Goal: Task Accomplishment & Management: Manage account settings

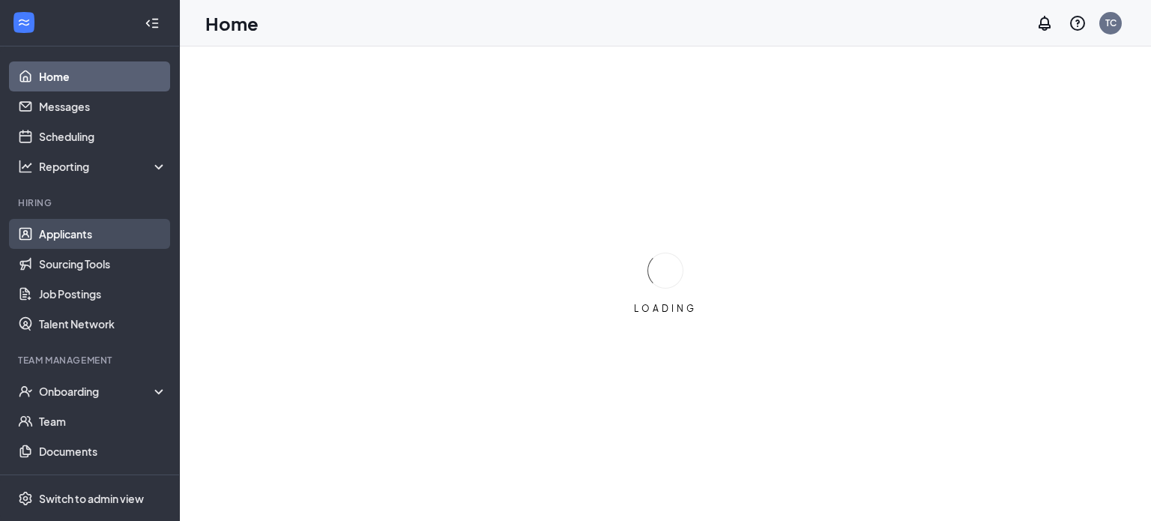
click at [87, 237] on link "Applicants" at bounding box center [103, 234] width 128 height 30
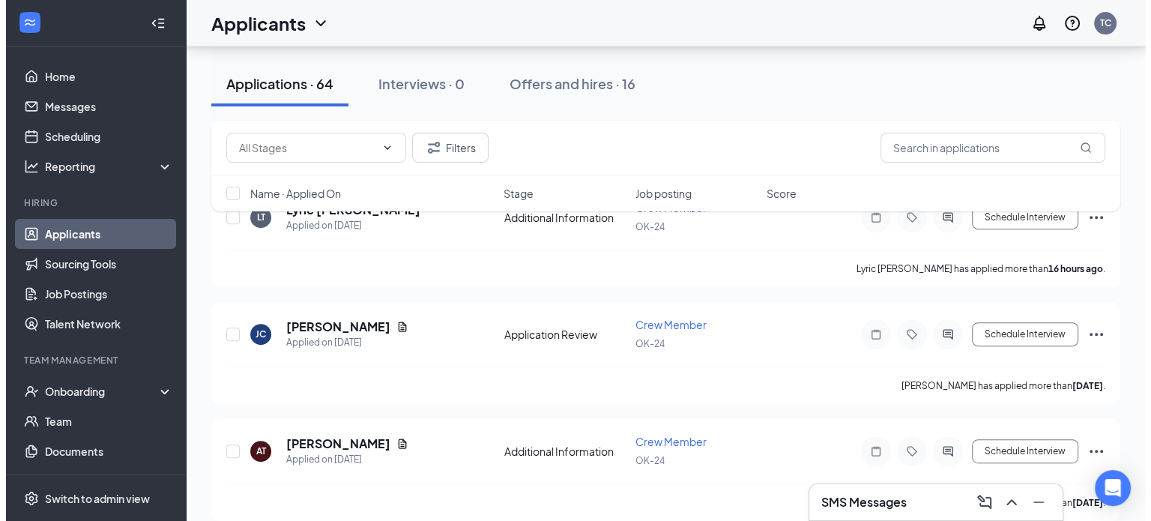
scroll to position [674, 0]
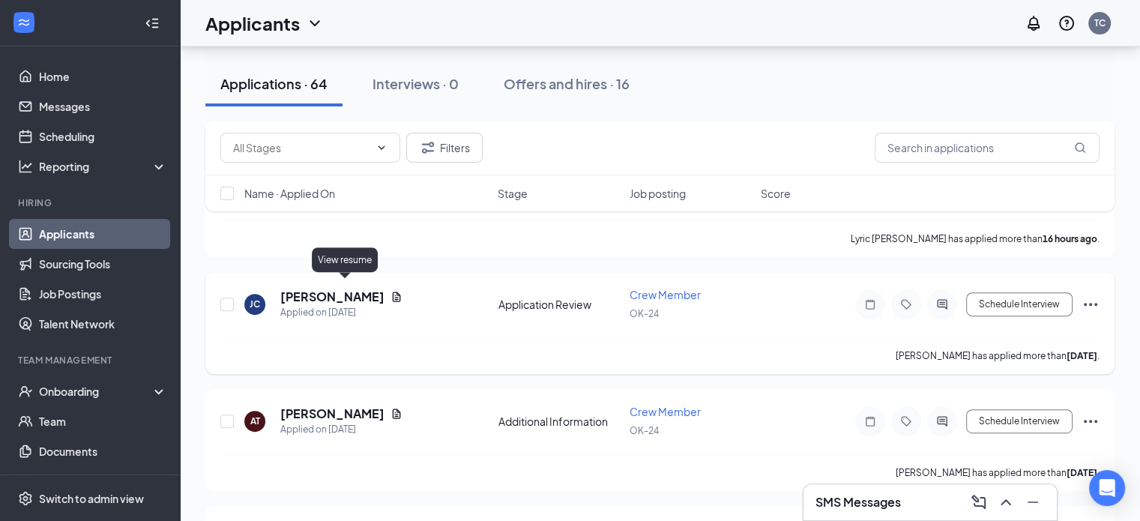
click at [390, 291] on icon "Document" at bounding box center [396, 297] width 12 height 12
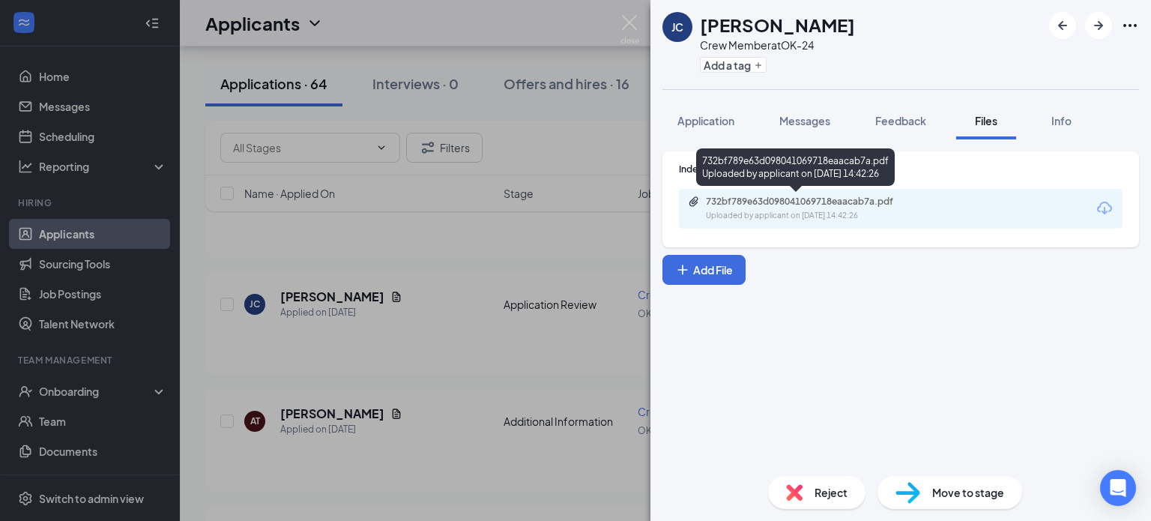
click at [757, 205] on div "732bf789e63d098041069718eaacab7a.pdf" at bounding box center [811, 202] width 210 height 12
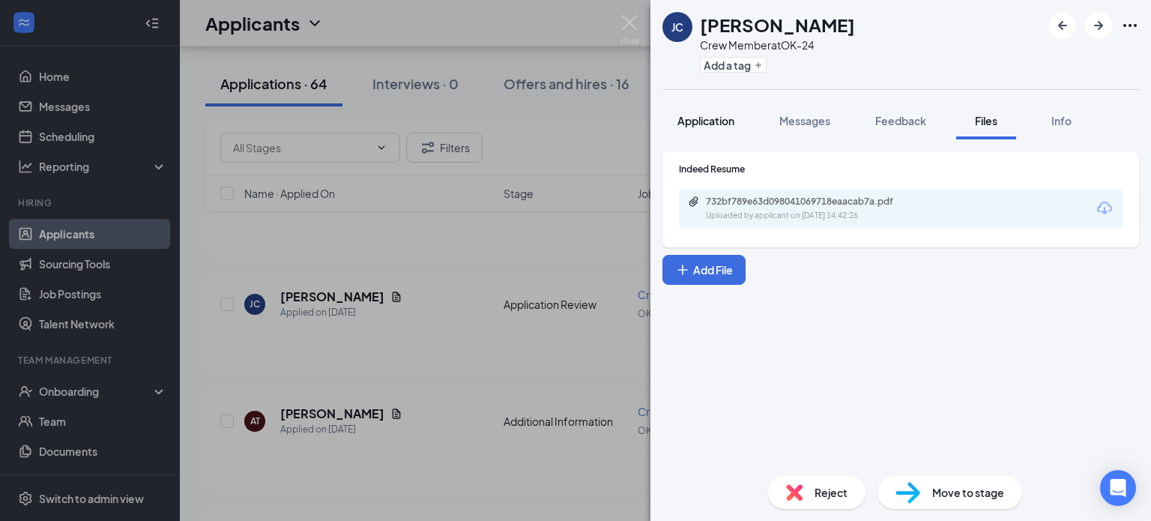
click at [718, 114] on span "Application" at bounding box center [705, 120] width 57 height 13
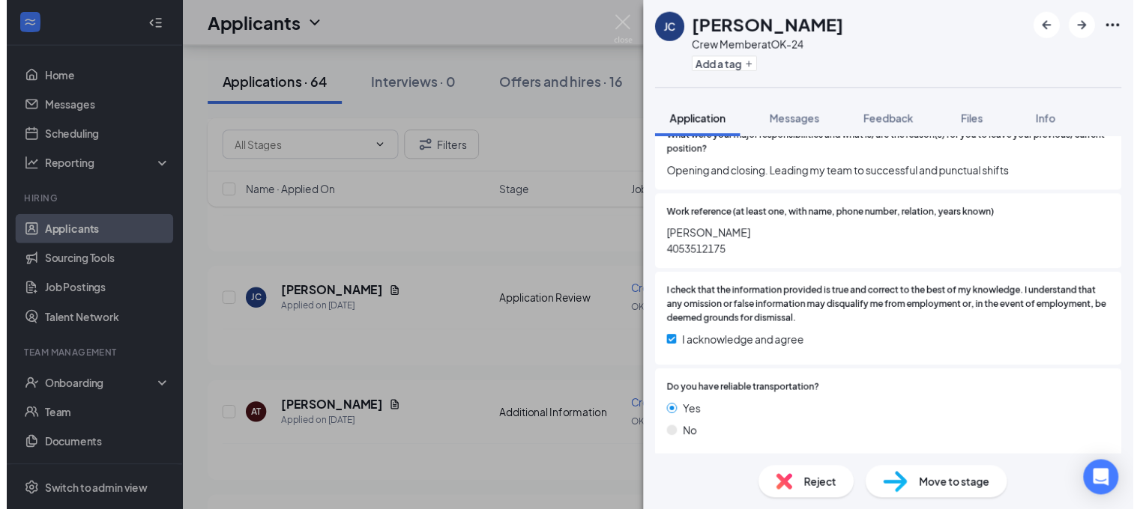
scroll to position [1429, 0]
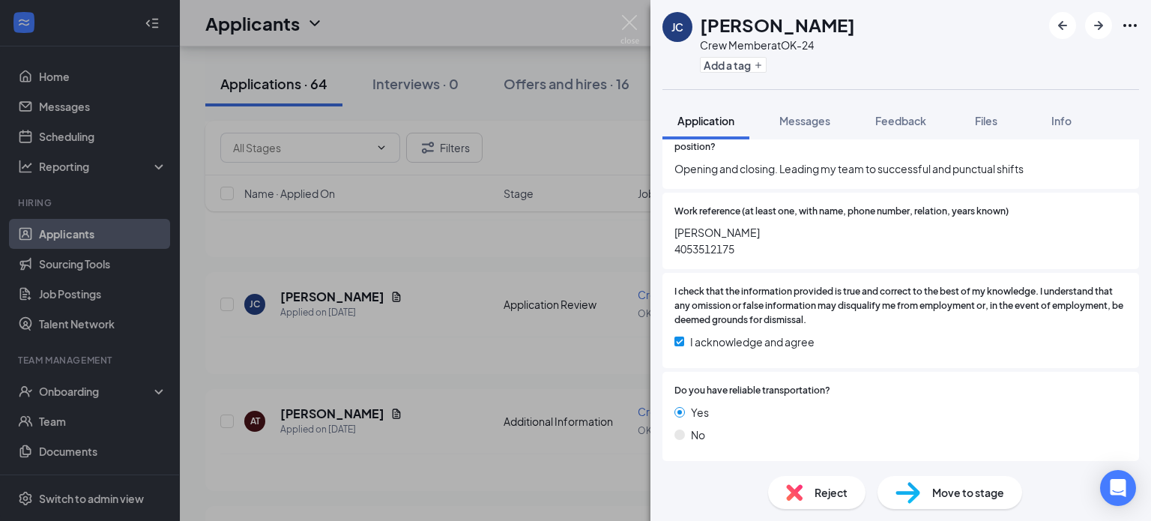
click at [603, 285] on div "[PERSON_NAME] Crew Member at OK-24 Add a tag Application Messages Feedback File…" at bounding box center [575, 260] width 1151 height 521
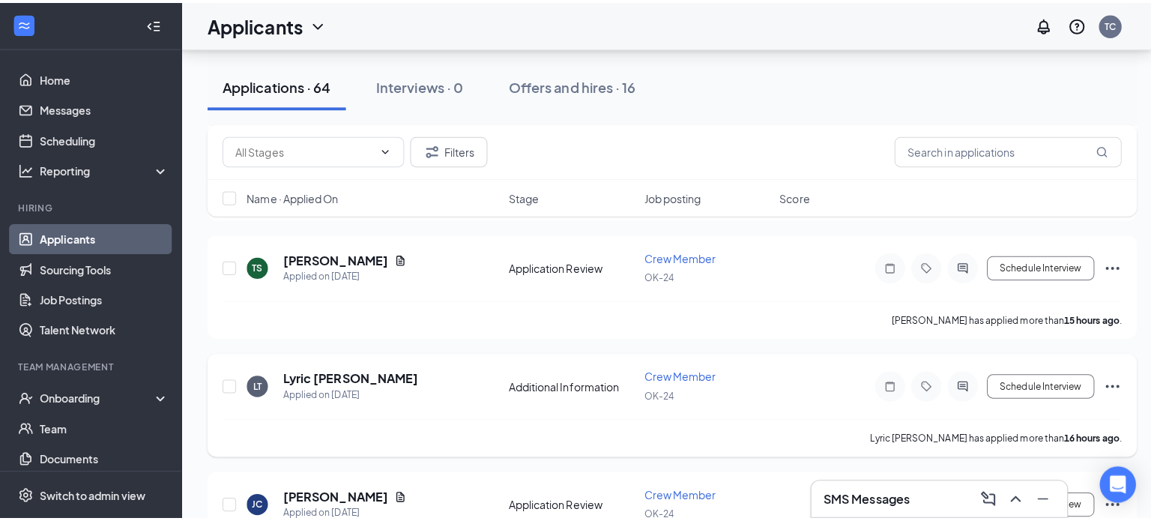
scroll to position [450, 0]
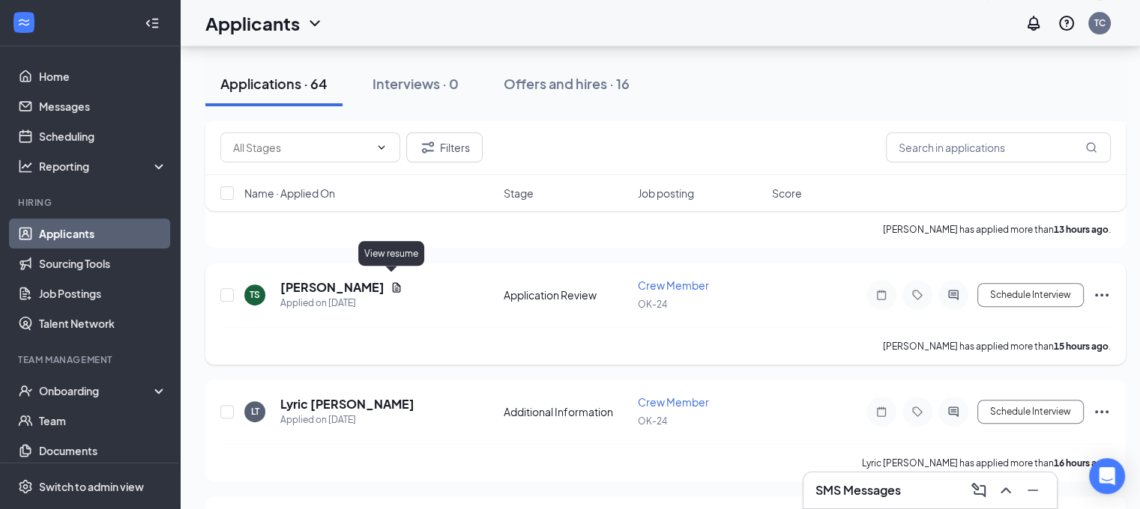
click at [390, 282] on icon "Document" at bounding box center [396, 288] width 12 height 12
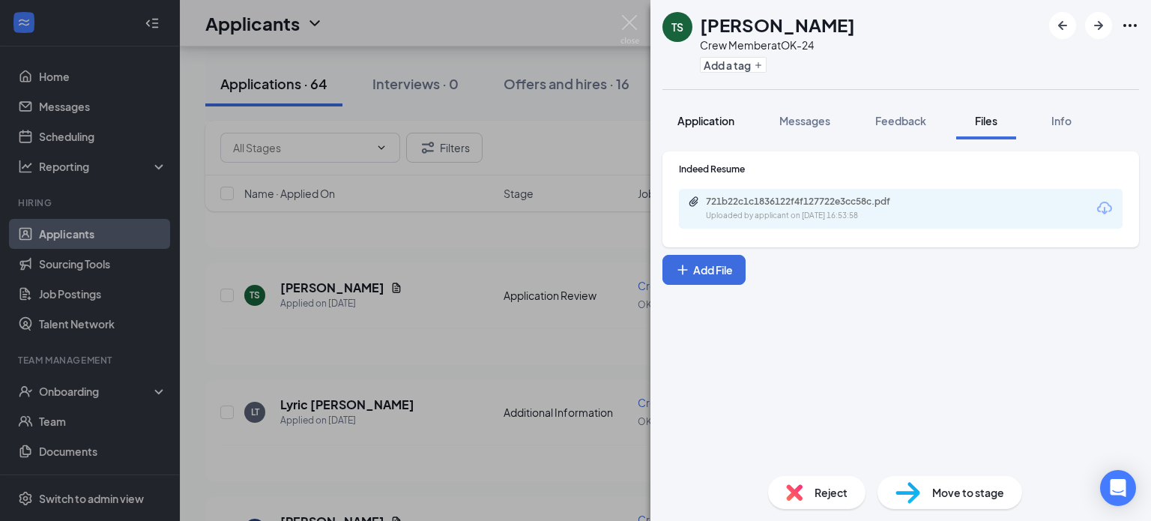
drag, startPoint x: 689, startPoint y: 119, endPoint x: 707, endPoint y: 118, distance: 18.7
click at [689, 118] on span "Application" at bounding box center [705, 120] width 57 height 13
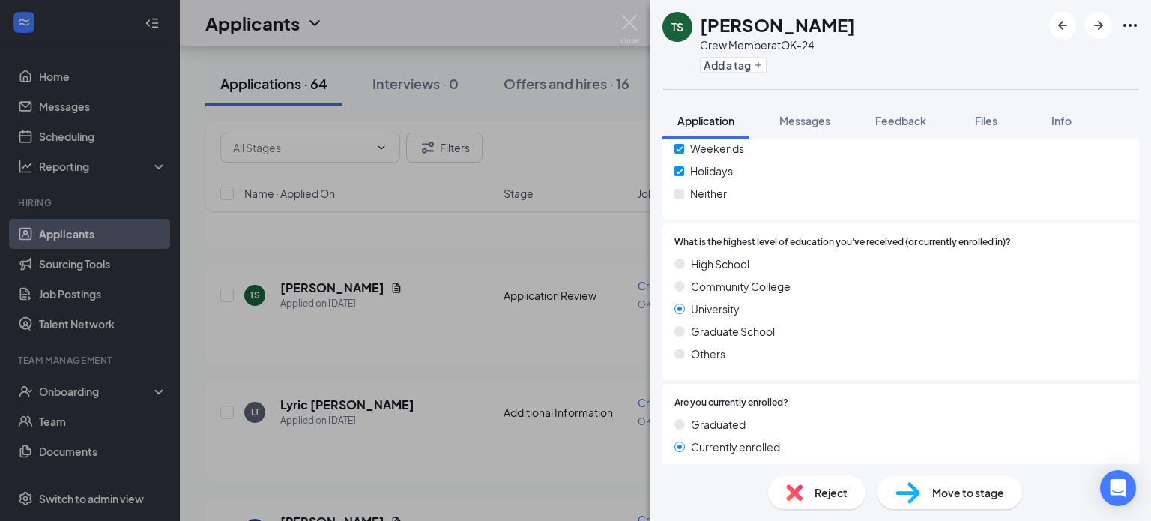
scroll to position [630, 0]
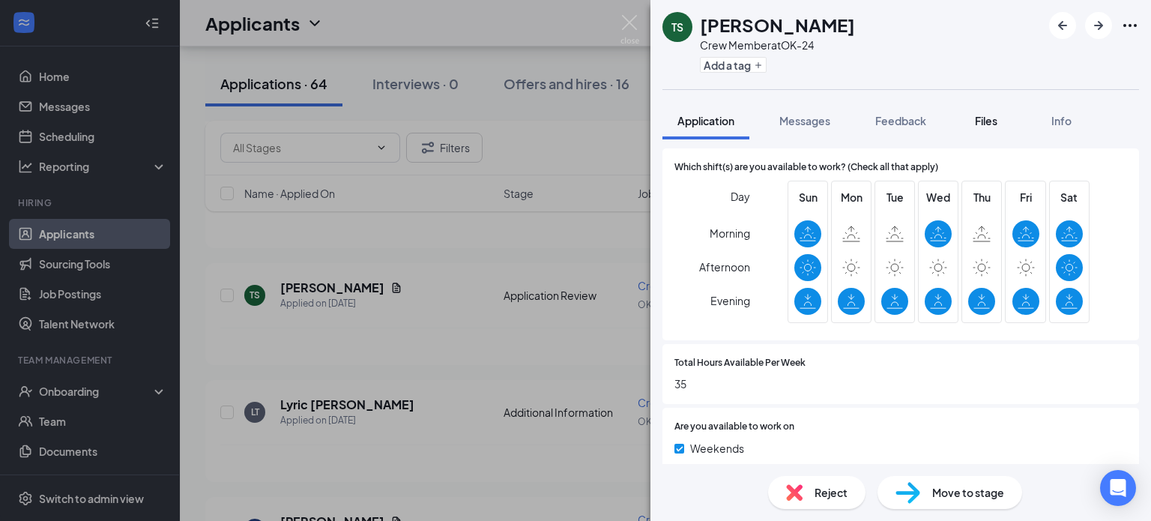
click at [984, 114] on span "Files" at bounding box center [986, 120] width 22 height 13
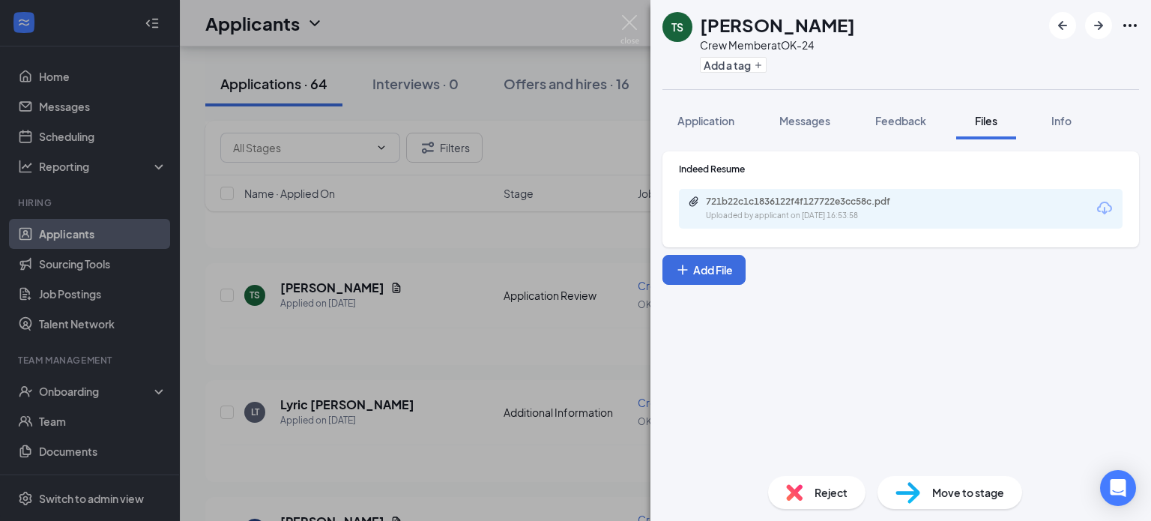
click at [865, 206] on div "721b22c1c1836122f4f127722e3cc58c.pdf" at bounding box center [811, 202] width 210 height 12
click at [582, 182] on div "[PERSON_NAME] Crew Member at OK-24 Add a tag Application Messages Feedback File…" at bounding box center [575, 260] width 1151 height 521
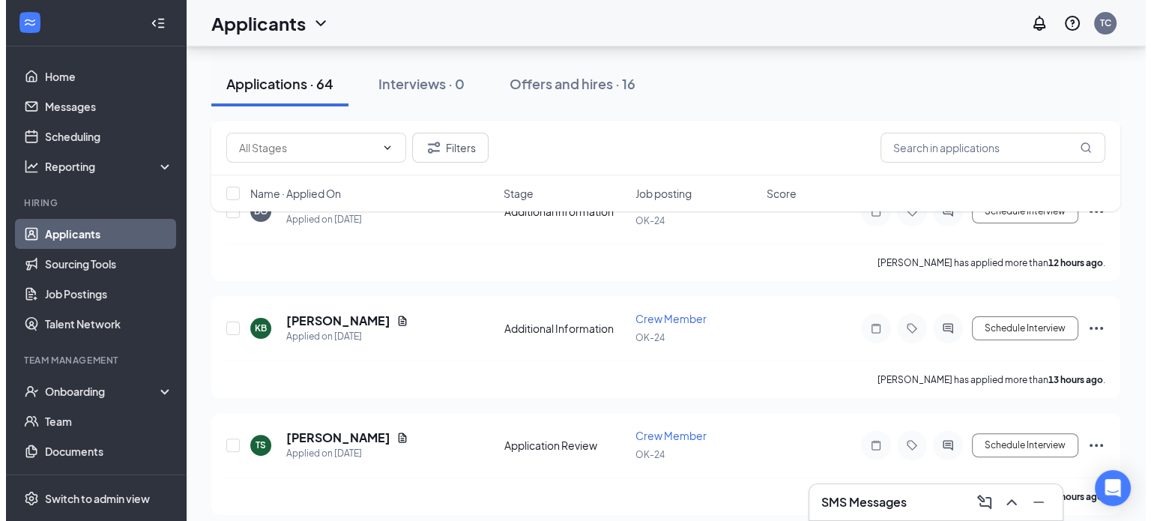
scroll to position [225, 0]
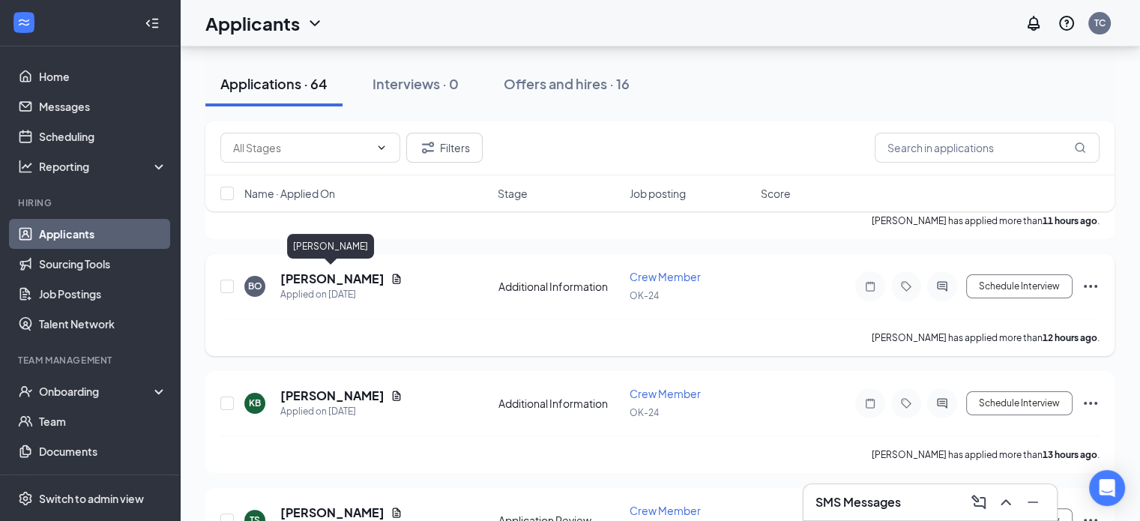
click at [326, 270] on h5 "[PERSON_NAME]" at bounding box center [332, 278] width 104 height 16
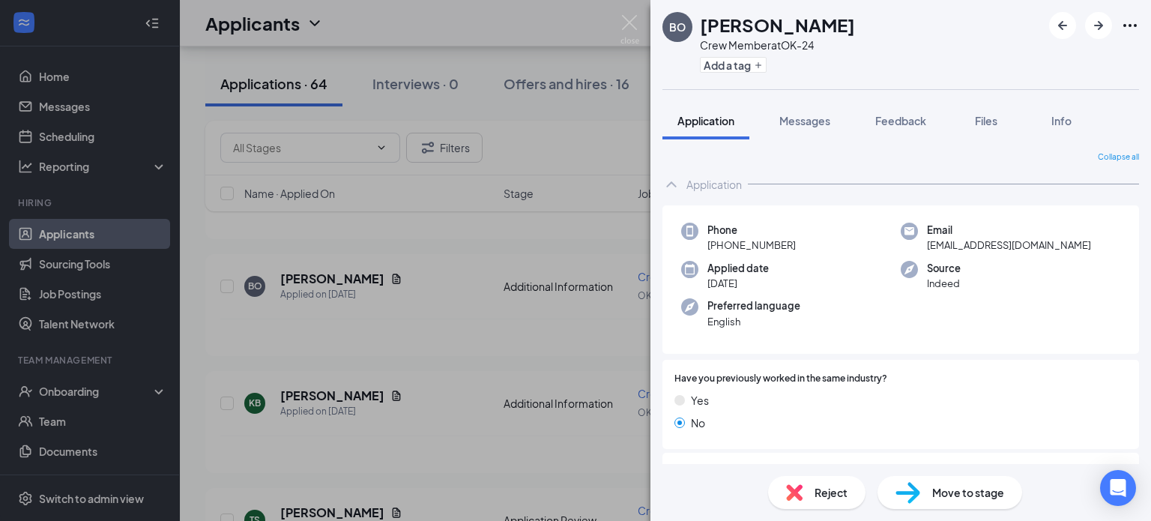
scroll to position [314, 0]
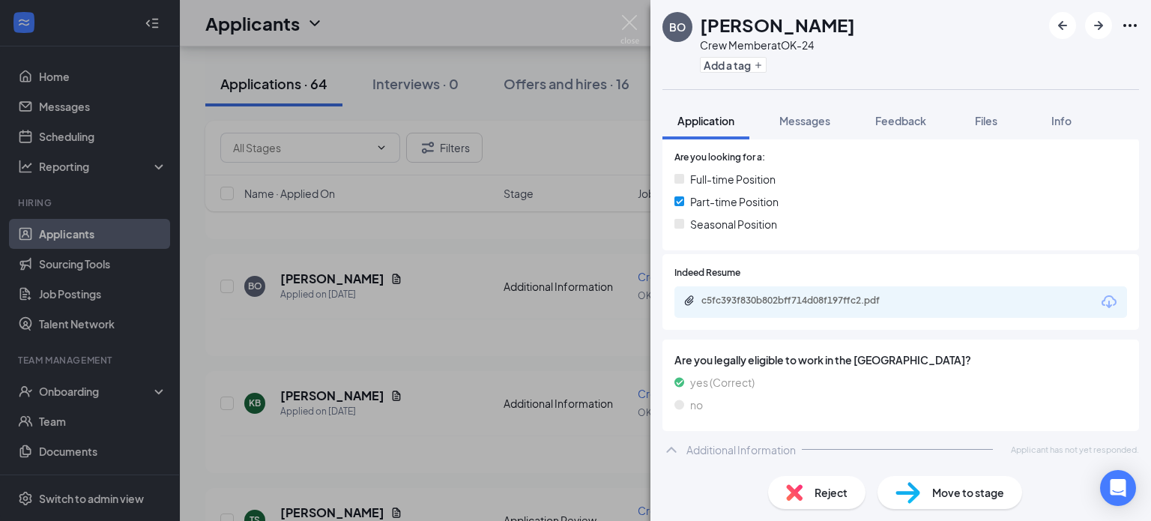
click at [688, 444] on div "Additional Information" at bounding box center [740, 449] width 109 height 15
click at [979, 121] on span "Files" at bounding box center [986, 120] width 22 height 13
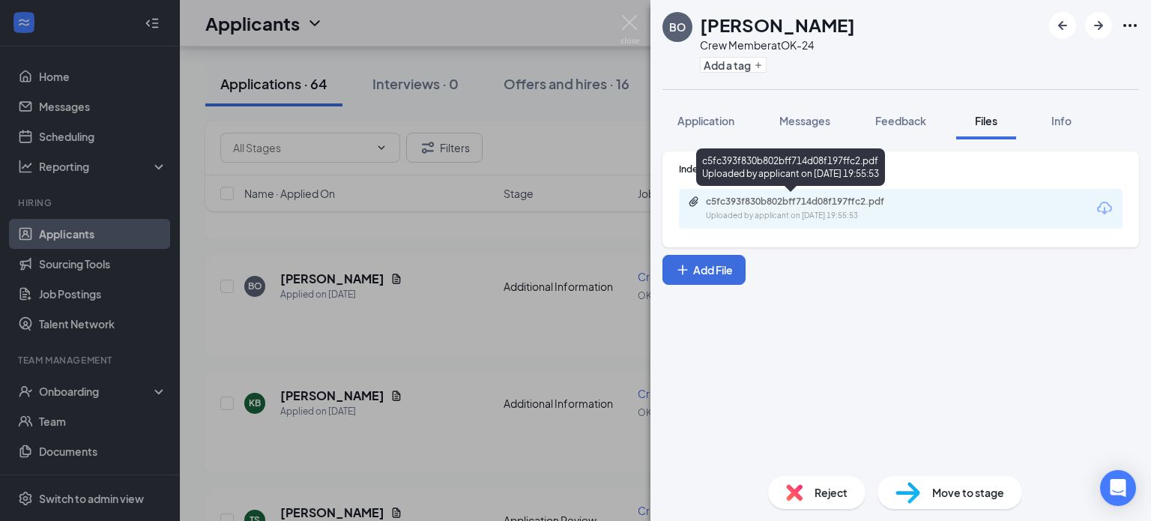
click at [806, 202] on div "c5fc393f830b802bff714d08f197ffc2.pdf" at bounding box center [811, 202] width 210 height 12
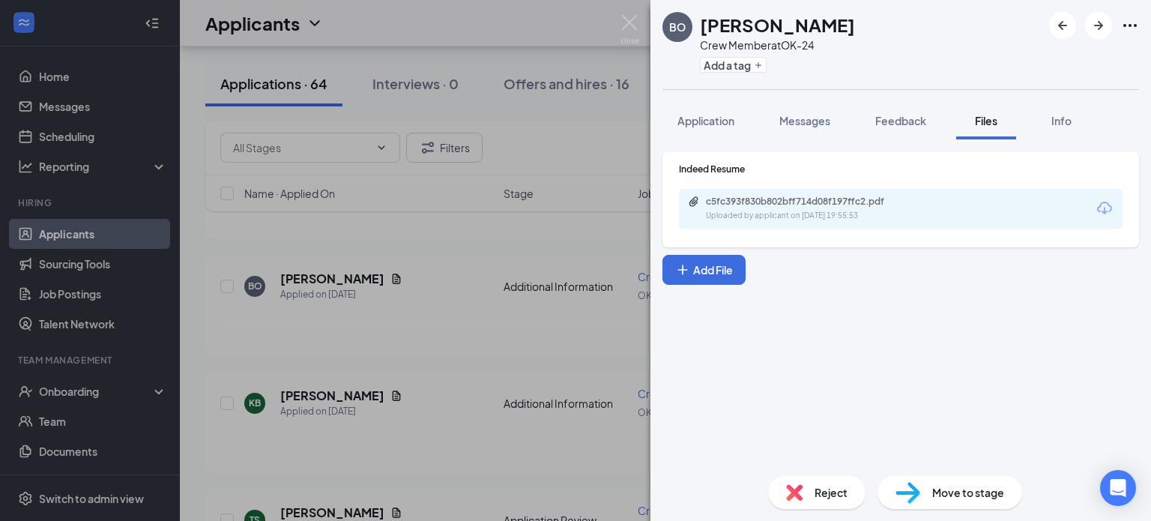
click at [554, 165] on div "[PERSON_NAME] Crew Member at OK-24 Add a tag Application Messages Feedback File…" at bounding box center [575, 260] width 1151 height 521
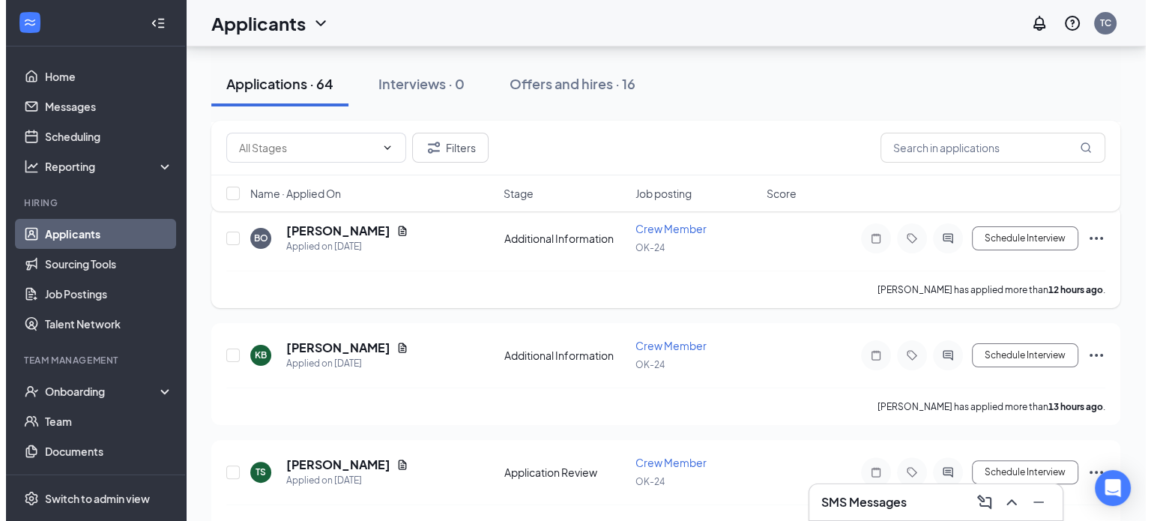
scroll to position [300, 0]
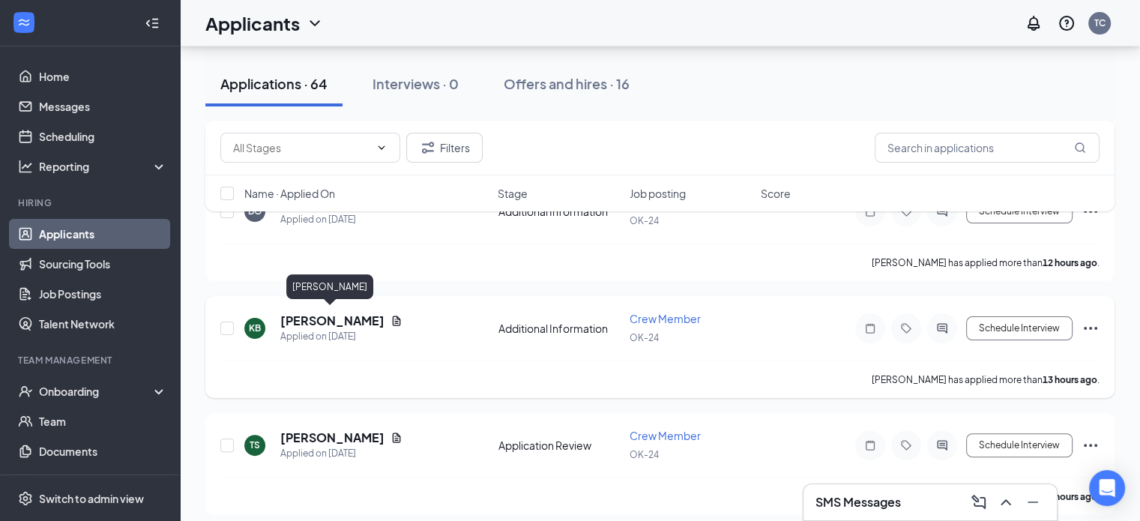
click at [339, 312] on h5 "[PERSON_NAME]" at bounding box center [332, 320] width 104 height 16
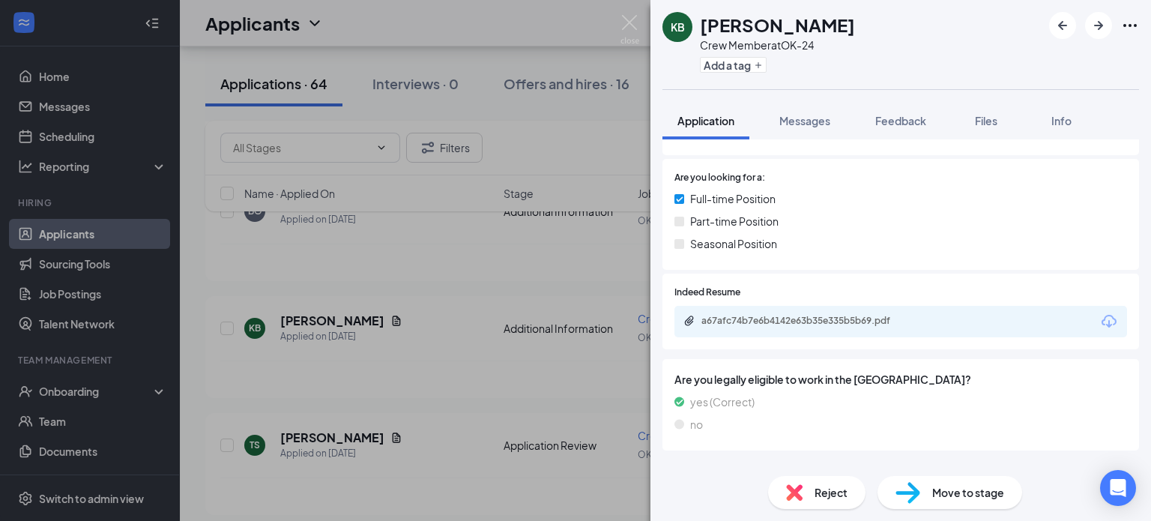
scroll to position [314, 0]
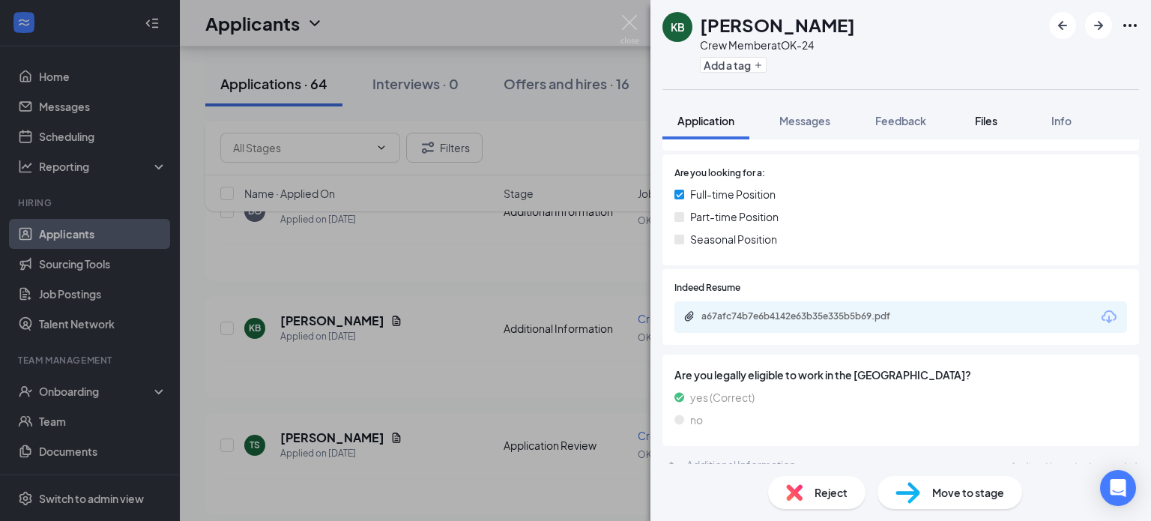
click at [984, 114] on span "Files" at bounding box center [986, 120] width 22 height 13
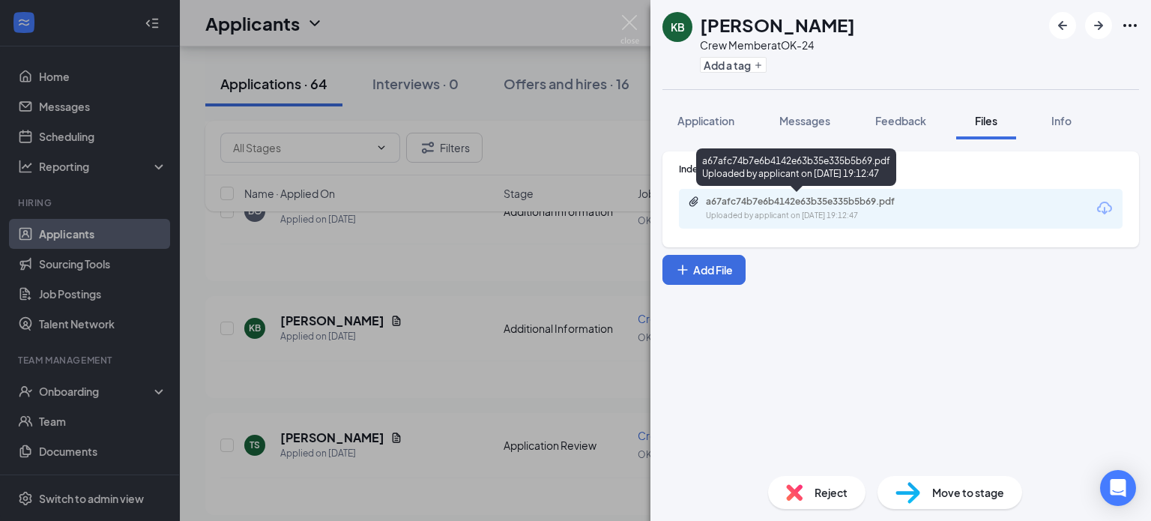
click at [851, 205] on div "a67afc74b7e6b4142e63b35e335b5b69.pdf" at bounding box center [811, 202] width 210 height 12
